Goal: Task Accomplishment & Management: Manage account settings

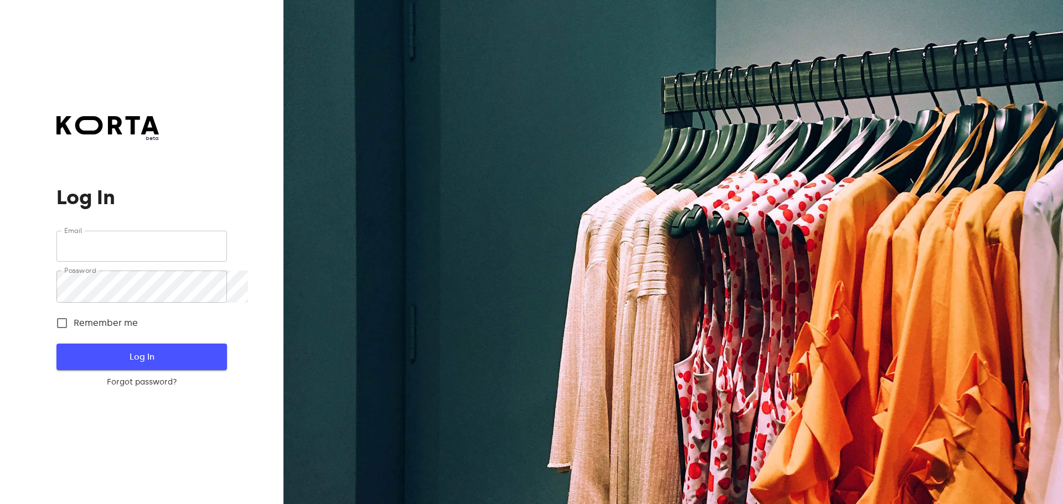
type input "[EMAIL_ADDRESS][DOMAIN_NAME]"
click at [135, 364] on span "Log In" at bounding box center [141, 357] width 135 height 14
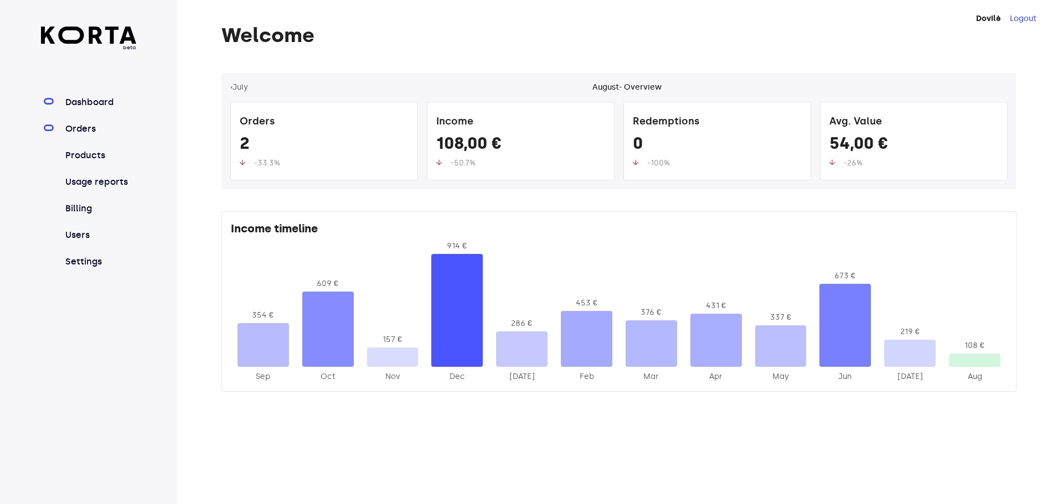
click at [100, 136] on link "Orders" at bounding box center [100, 128] width 74 height 13
